Goal: Transaction & Acquisition: Download file/media

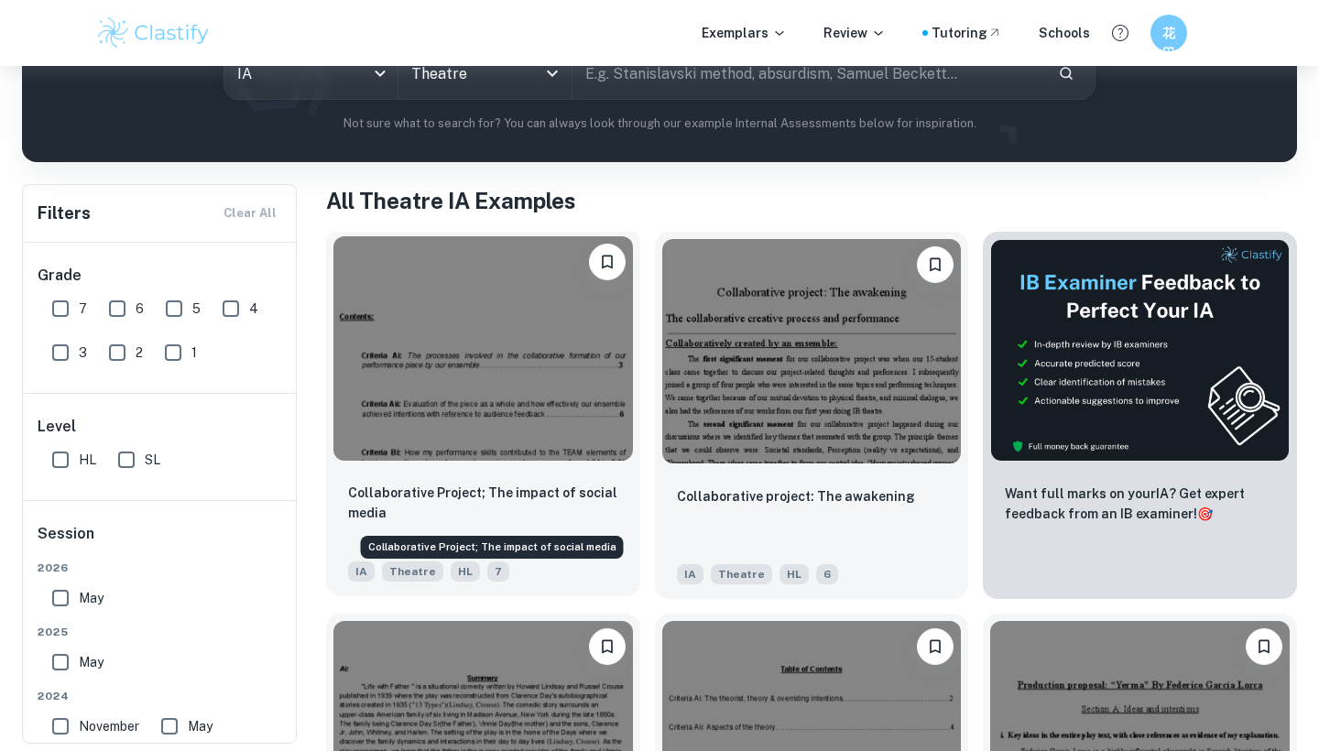
click at [539, 493] on p "Collaborative Project; The impact of social media" at bounding box center [483, 503] width 270 height 40
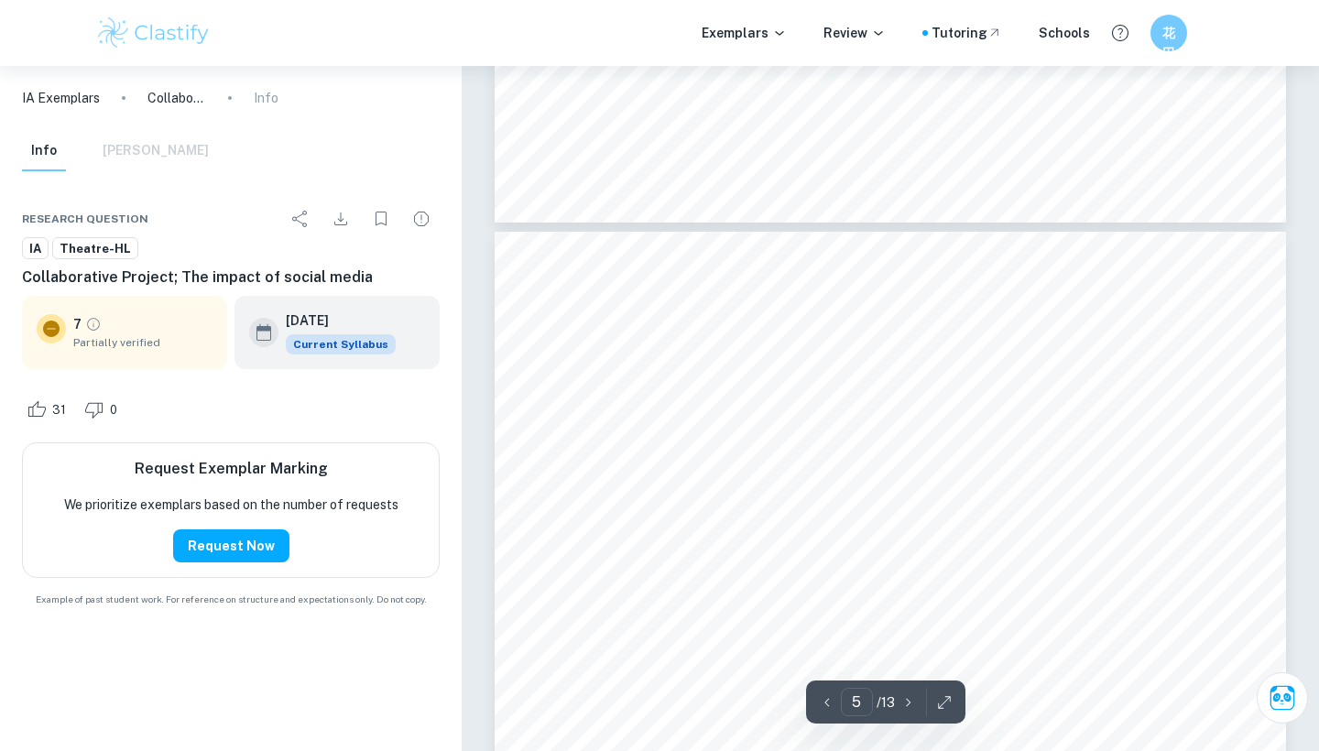
scroll to position [4519, 0]
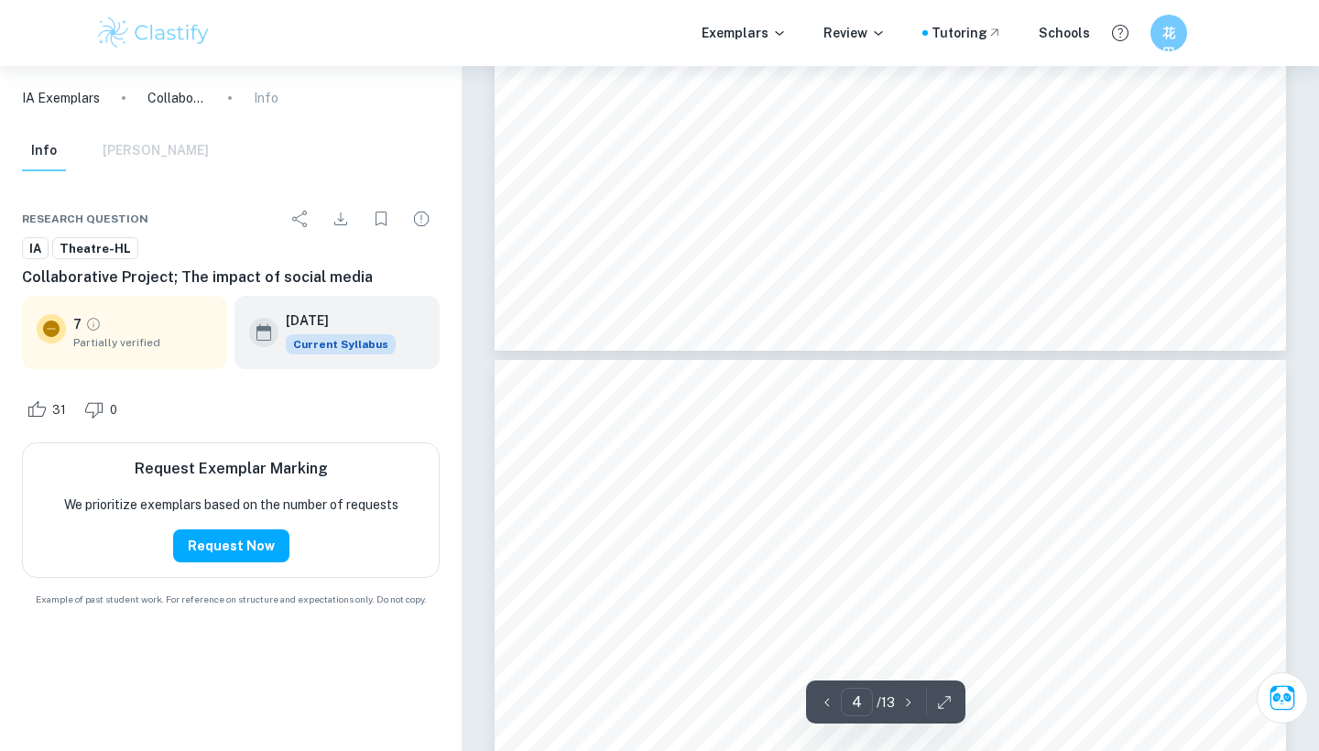
type input "5"
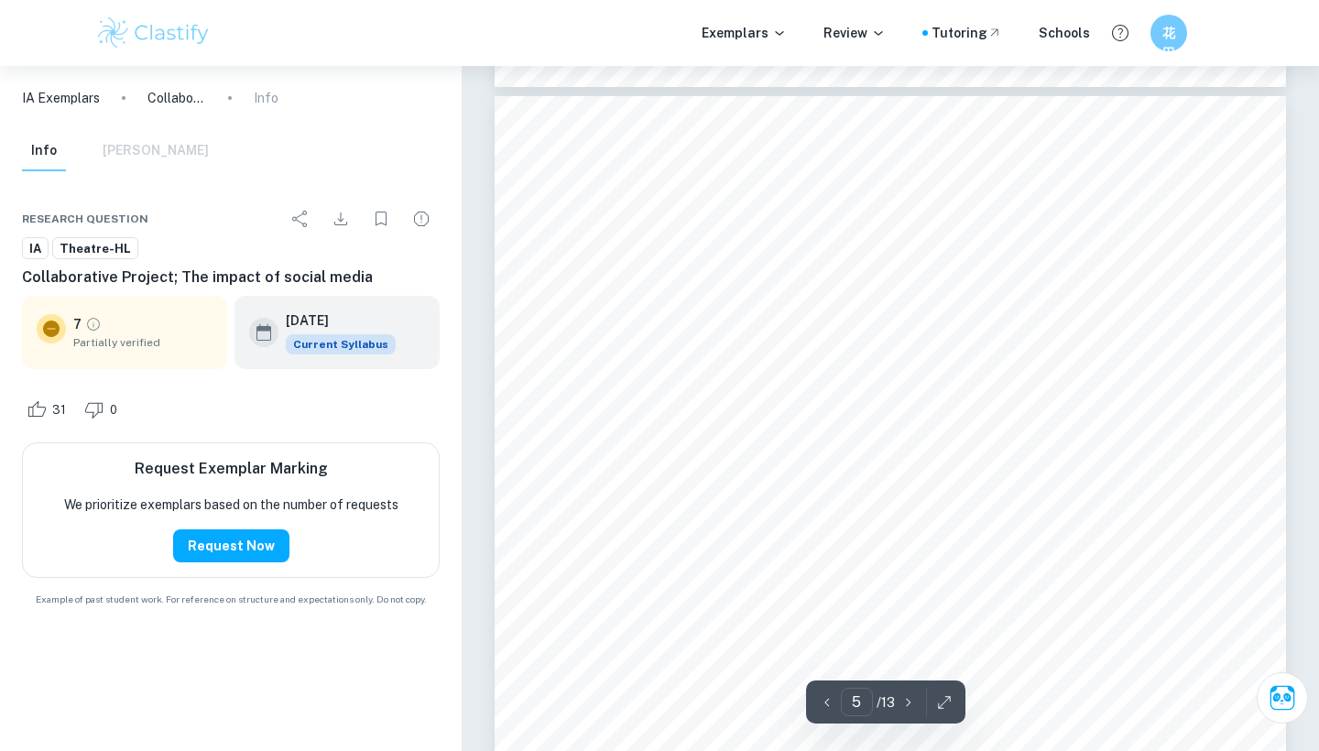
scroll to position [4655, 0]
click at [342, 217] on icon "Download" at bounding box center [341, 219] width 22 height 22
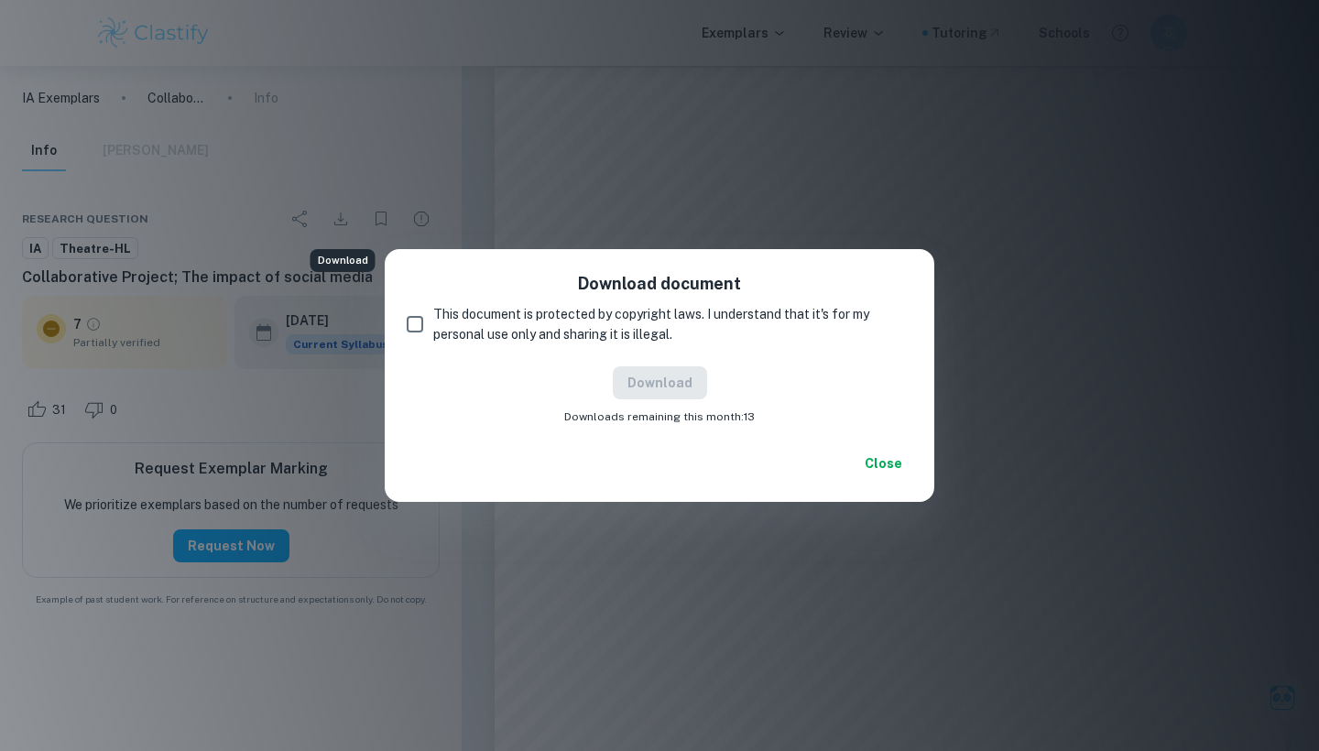
click at [439, 320] on span "This document is protected by copyright laws. I understand that it's for my per…" at bounding box center [665, 324] width 464 height 40
click at [433, 320] on input "This document is protected by copyright laws. I understand that it's for my per…" at bounding box center [415, 324] width 37 height 37
checkbox input "true"
click at [677, 375] on button "Download" at bounding box center [660, 382] width 94 height 33
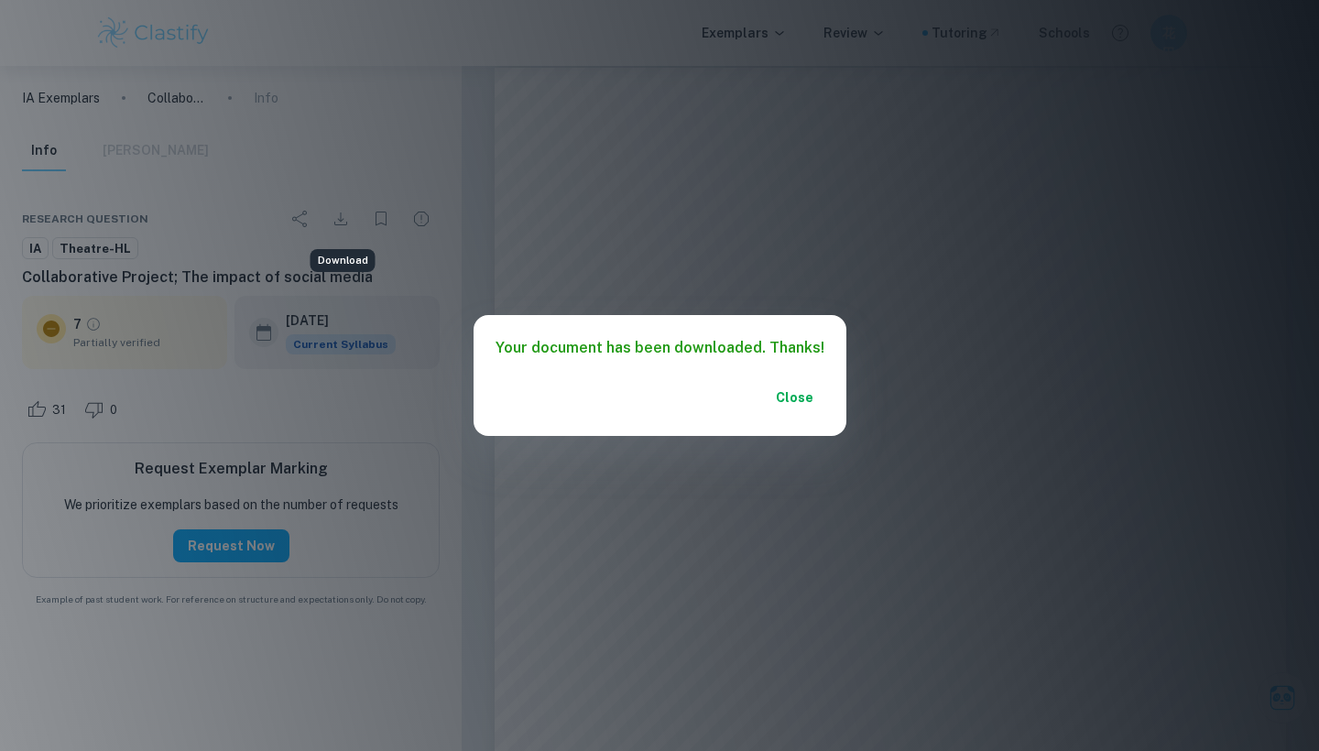
click at [772, 393] on button "Close" at bounding box center [795, 397] width 59 height 33
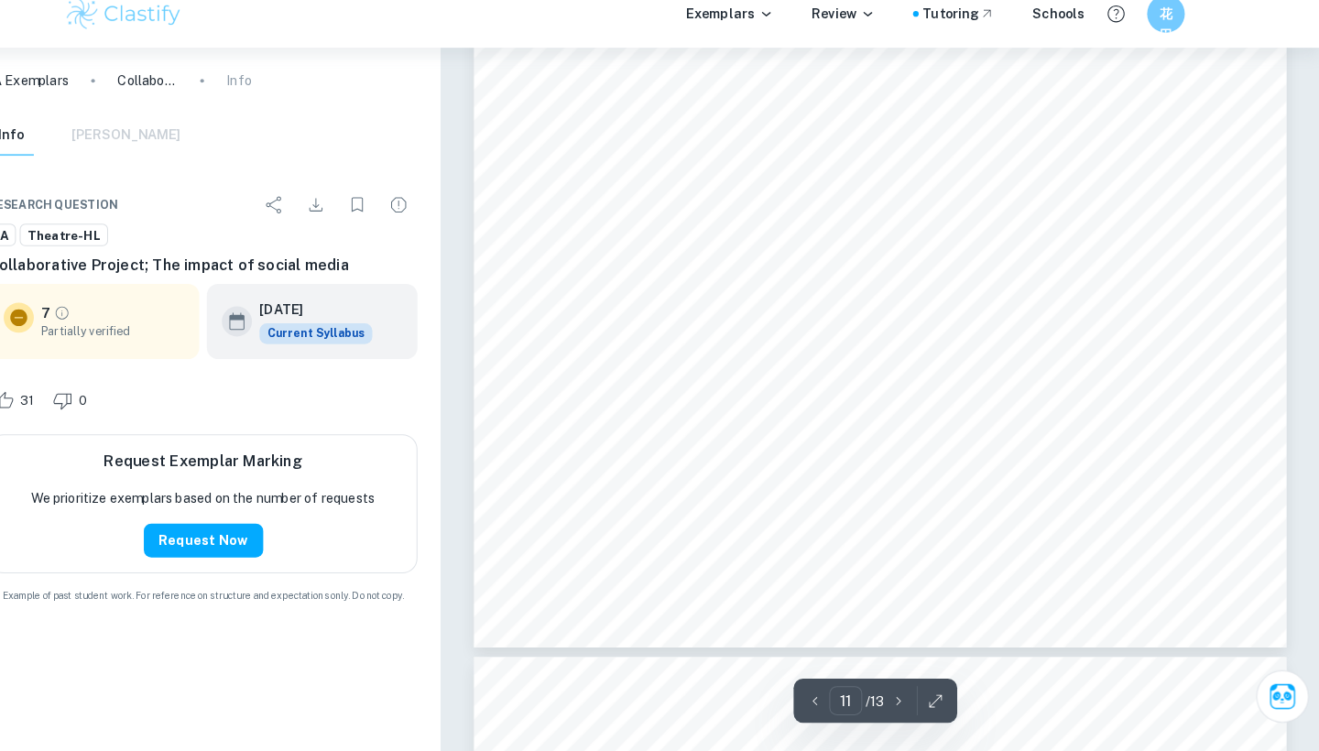
scroll to position [11748, 0]
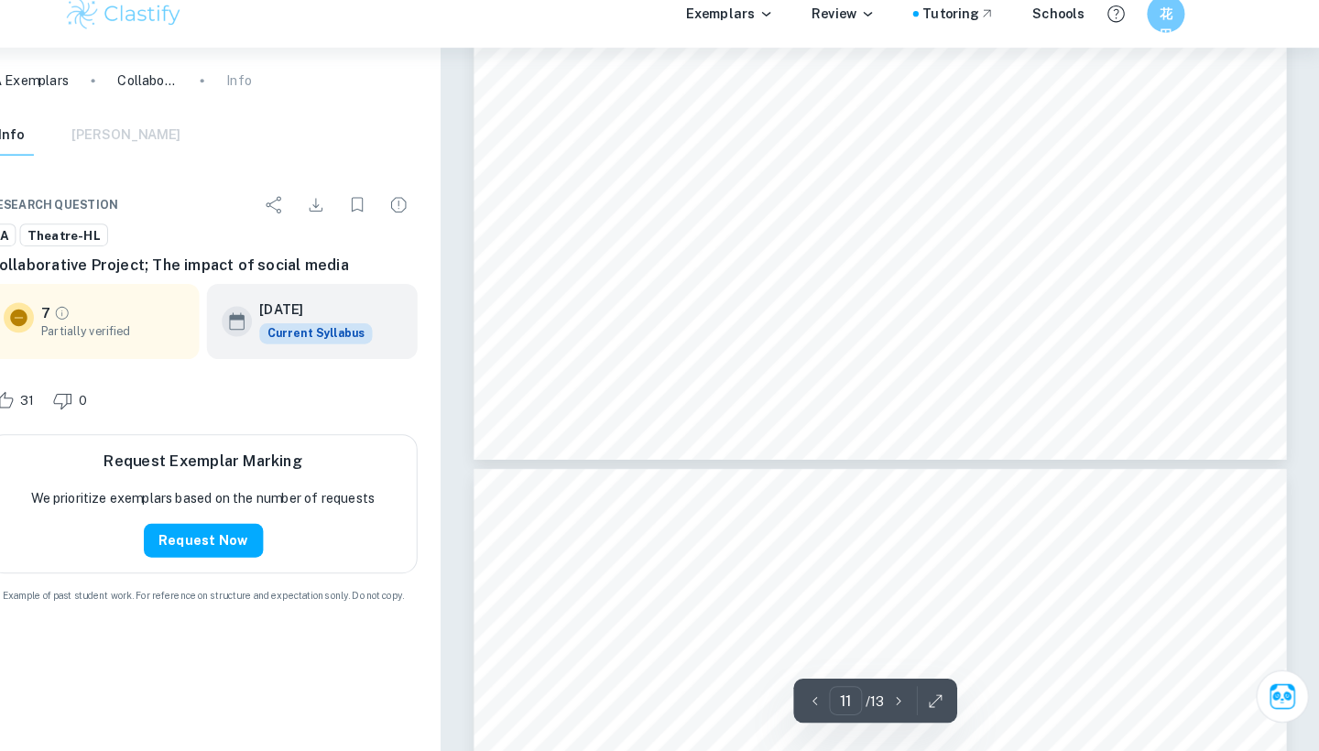
type input "12"
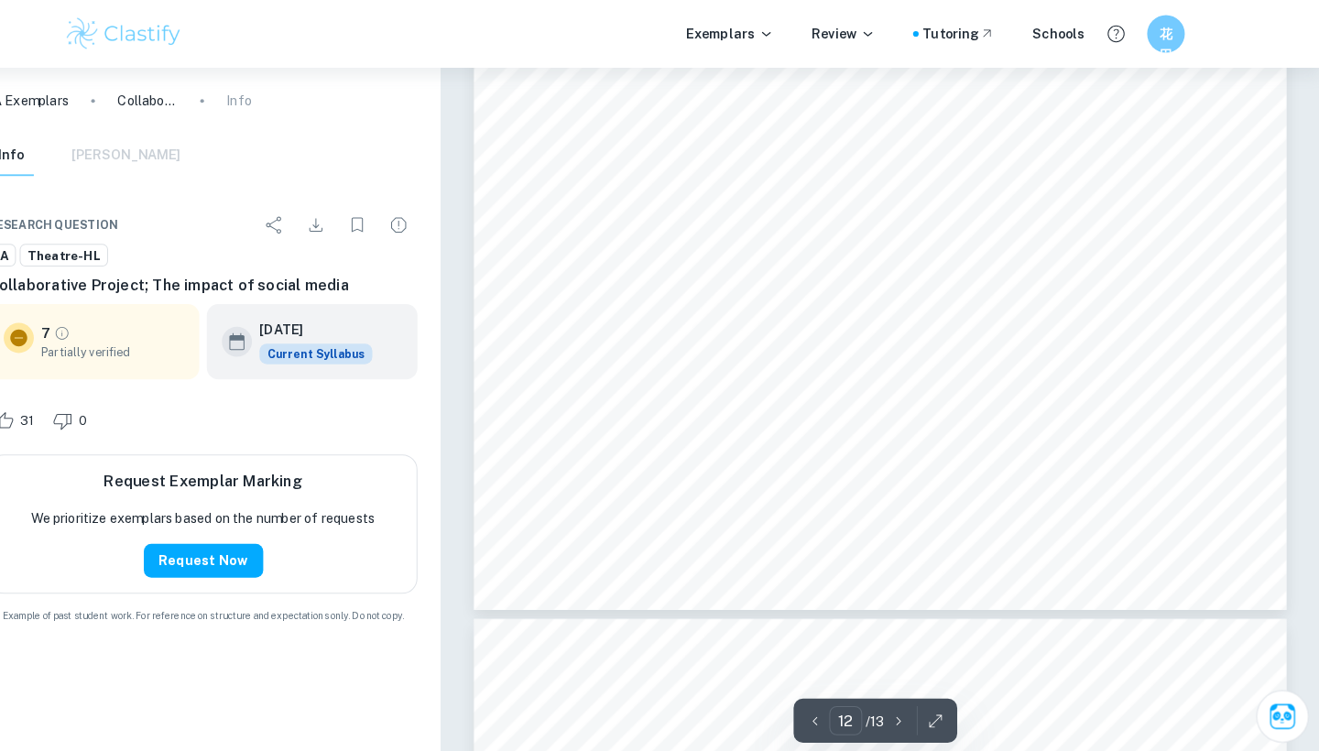
scroll to position [12998, 0]
